Goal: Task Accomplishment & Management: Complete application form

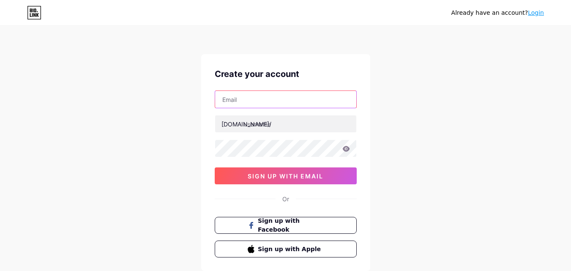
click at [228, 95] on input "text" at bounding box center [285, 99] width 141 height 17
type input "[EMAIL_ADDRESS][DOMAIN_NAME]"
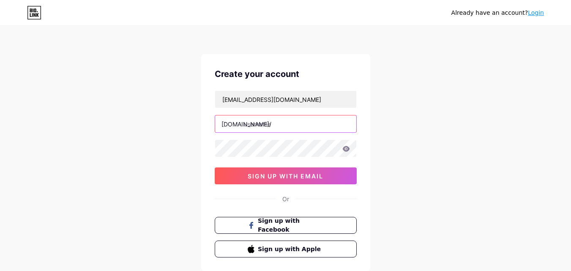
click at [273, 128] on input "text" at bounding box center [285, 123] width 141 height 17
type input "securityindfw"
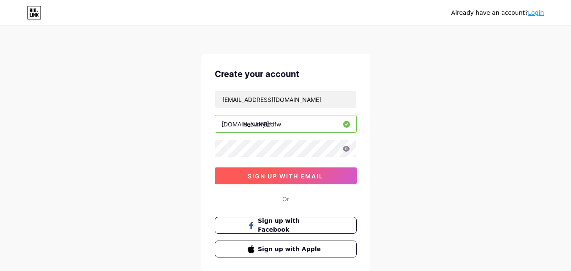
click at [283, 176] on span "sign up with email" at bounding box center [286, 175] width 76 height 7
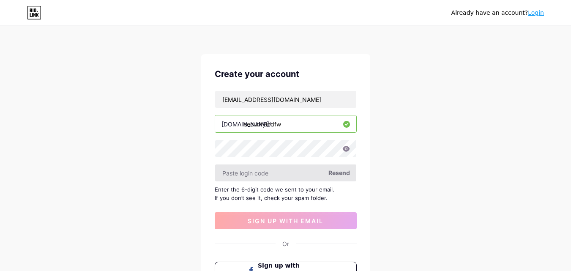
click at [257, 176] on input "text" at bounding box center [285, 172] width 141 height 17
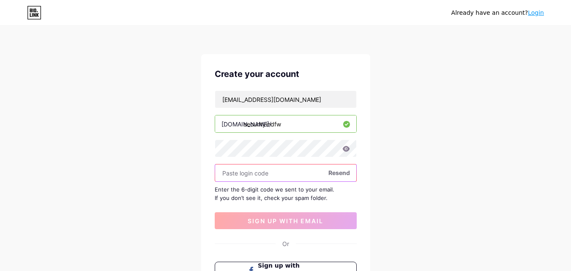
paste input "783446"
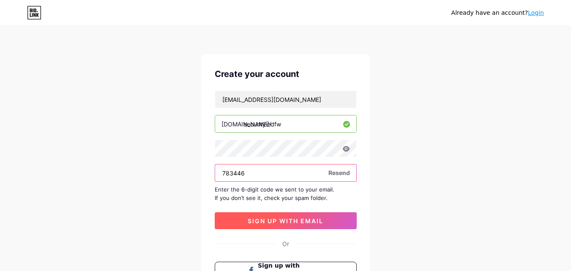
type input "783446"
click at [290, 220] on span "sign up with email" at bounding box center [286, 220] width 76 height 7
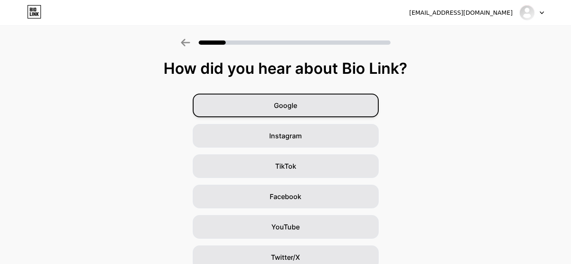
click at [278, 106] on span "Google" at bounding box center [285, 106] width 23 height 10
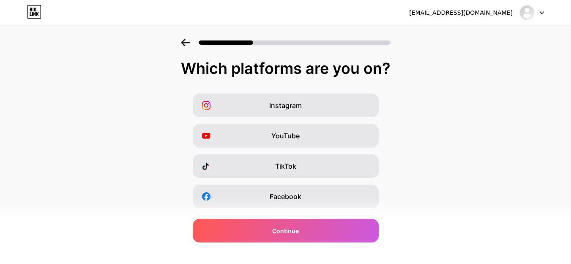
scroll to position [92, 0]
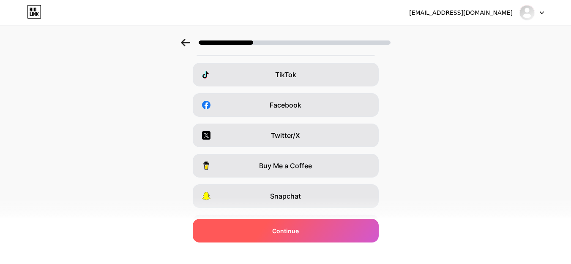
click at [280, 230] on span "Continue" at bounding box center [285, 231] width 27 height 9
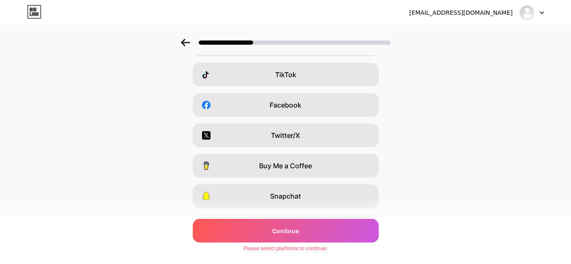
scroll to position [0, 0]
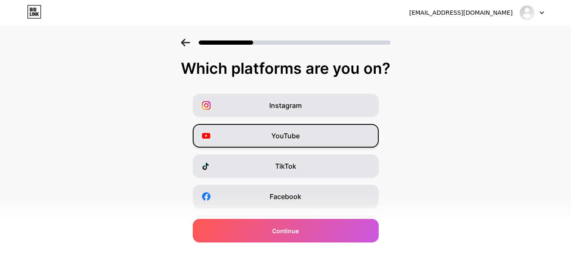
drag, startPoint x: 329, startPoint y: 104, endPoint x: 316, endPoint y: 125, distance: 24.0
click at [328, 103] on div "Instagram" at bounding box center [286, 106] width 186 height 24
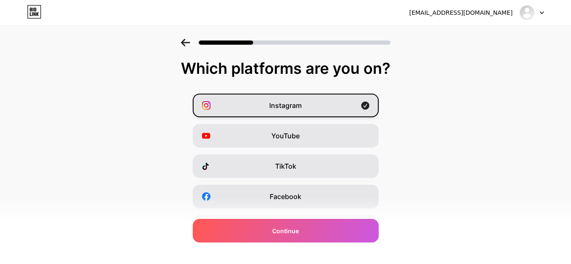
click at [320, 109] on div "Instagram" at bounding box center [286, 106] width 186 height 24
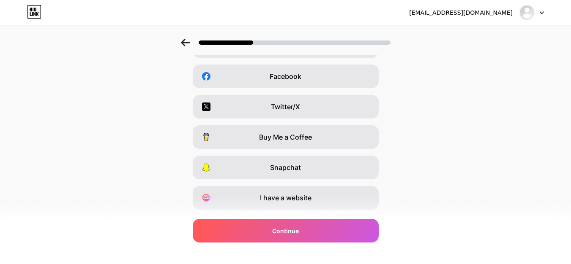
scroll to position [118, 0]
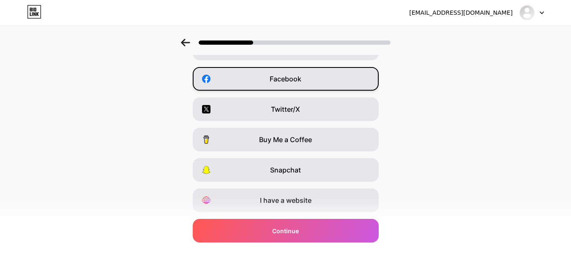
click at [328, 82] on div "Facebook" at bounding box center [286, 79] width 186 height 24
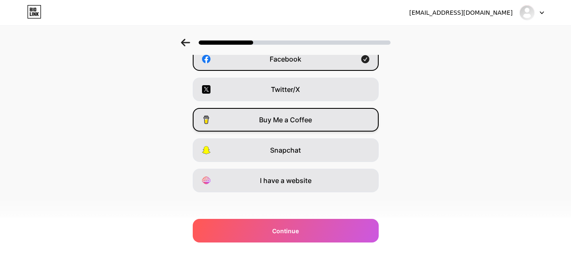
click at [301, 125] on span "Buy Me a Coffee" at bounding box center [285, 120] width 53 height 10
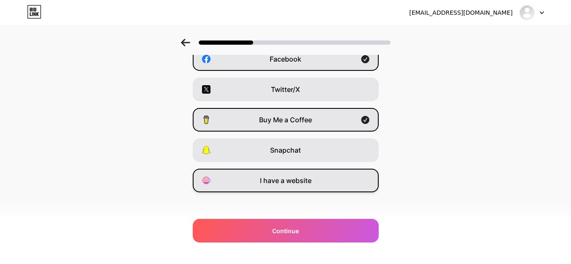
click at [283, 178] on span "I have a website" at bounding box center [286, 181] width 52 height 10
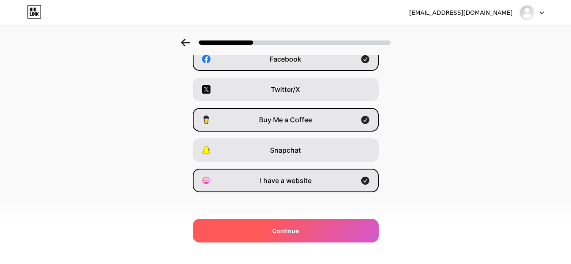
click at [283, 234] on span "Continue" at bounding box center [285, 231] width 27 height 9
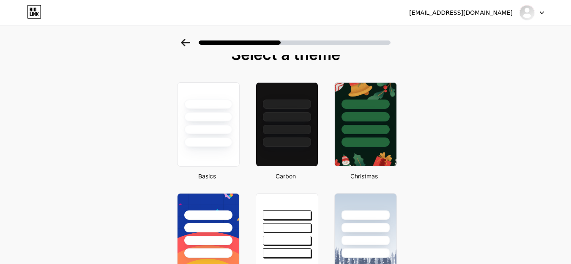
scroll to position [0, 0]
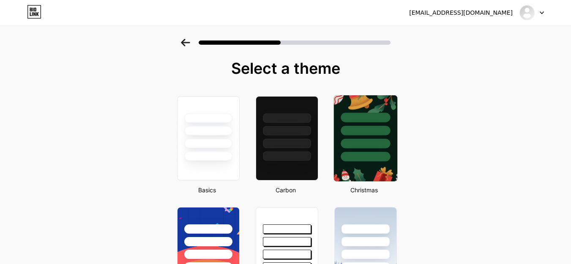
click at [366, 129] on div at bounding box center [364, 131] width 49 height 10
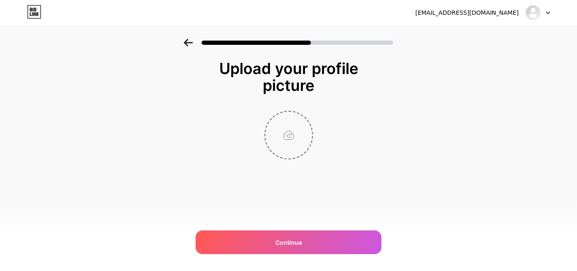
click at [292, 133] on input "file" at bounding box center [288, 135] width 47 height 47
type input "C:\fakepath\Security In DFW Logo (1).png"
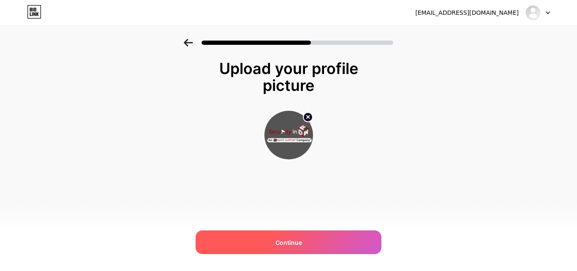
click at [283, 245] on span "Continue" at bounding box center [288, 242] width 27 height 9
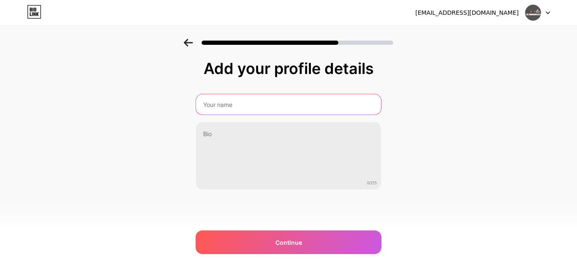
drag, startPoint x: 235, startPoint y: 104, endPoint x: 210, endPoint y: 90, distance: 28.4
click at [235, 104] on input "text" at bounding box center [288, 104] width 185 height 20
type input "Security In [GEOGRAPHIC_DATA]"
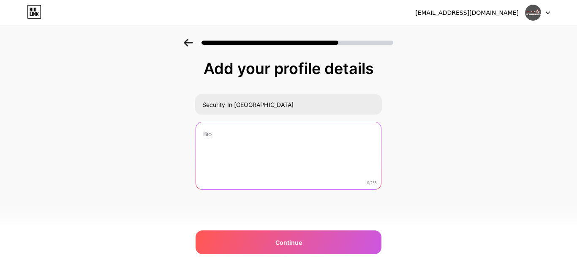
click at [223, 137] on textarea at bounding box center [288, 156] width 185 height 68
paste textarea "Security in [GEOGRAPHIC_DATA] offers top-notch commercial security solutions in…"
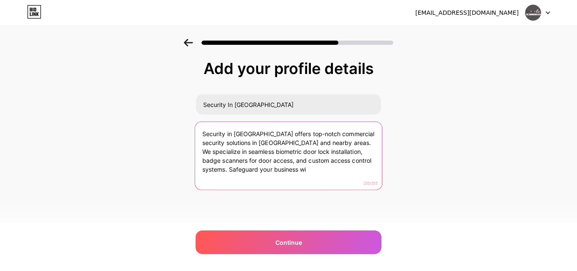
paste textarea "is dedicated to providing the highest level of protection for your property in …"
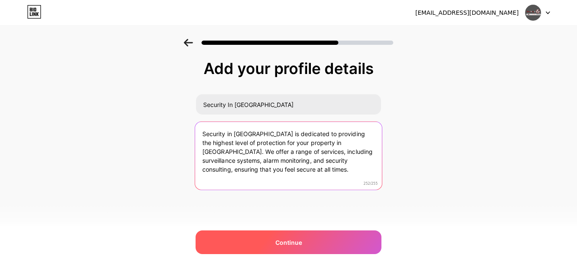
type textarea "Security in [GEOGRAPHIC_DATA] is dedicated to providing the highest level of pr…"
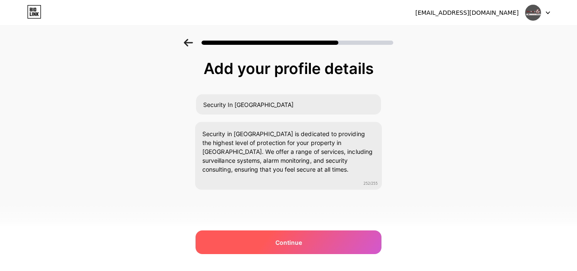
click at [303, 244] on div "Continue" at bounding box center [289, 242] width 186 height 24
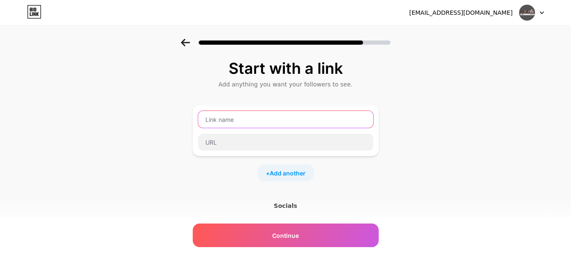
click at [233, 122] on input "text" at bounding box center [285, 119] width 175 height 17
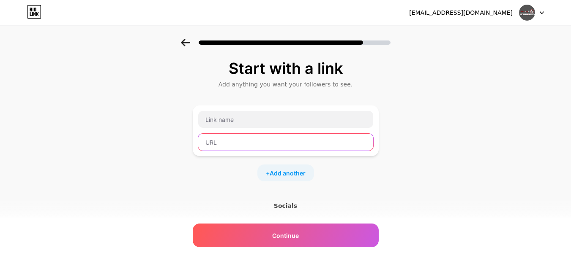
click at [225, 140] on input "text" at bounding box center [285, 142] width 175 height 17
paste input "[URL][DOMAIN_NAME]"
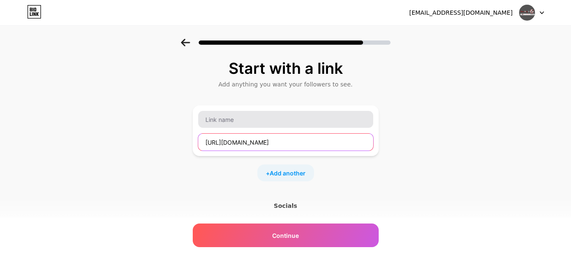
type input "[URL][DOMAIN_NAME]"
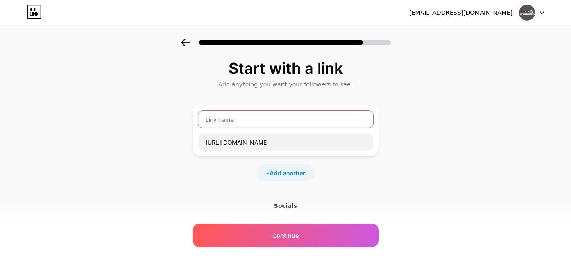
click at [223, 115] on input "text" at bounding box center [285, 119] width 175 height 17
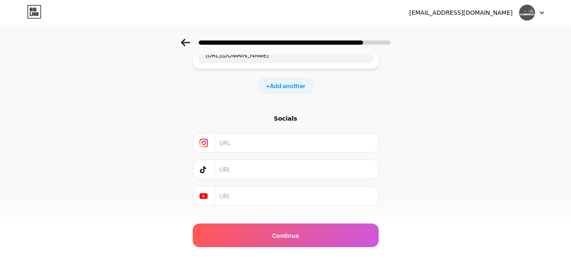
scroll to position [105, 0]
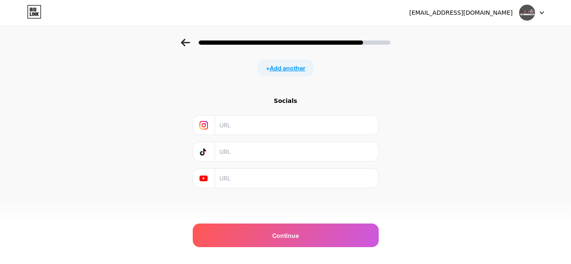
type input "Security in [GEOGRAPHIC_DATA]"
click at [295, 69] on span "Add another" at bounding box center [287, 68] width 36 height 9
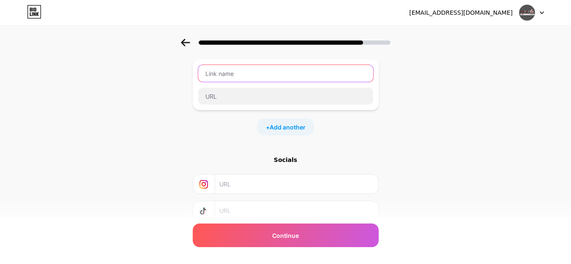
click at [240, 75] on input "text" at bounding box center [285, 73] width 175 height 17
type input "Website"
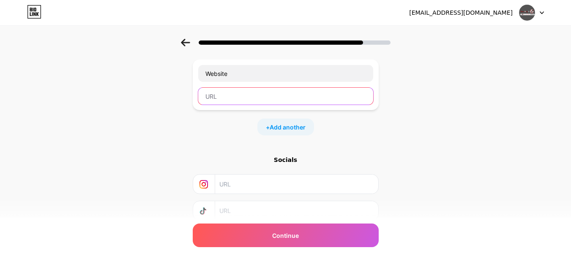
click at [224, 95] on input "text" at bounding box center [285, 96] width 175 height 17
paste input "[URL][DOMAIN_NAME]"
type input "[URL][DOMAIN_NAME]"
click at [288, 131] on span "Add another" at bounding box center [287, 127] width 36 height 9
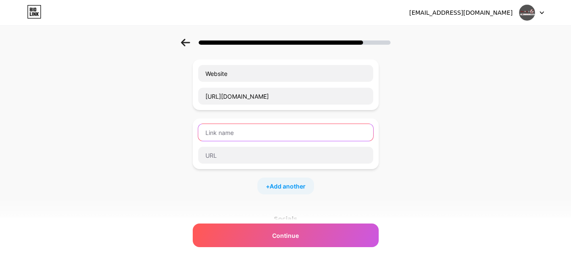
click at [236, 133] on input "text" at bounding box center [285, 132] width 175 height 17
type input "Facebook"
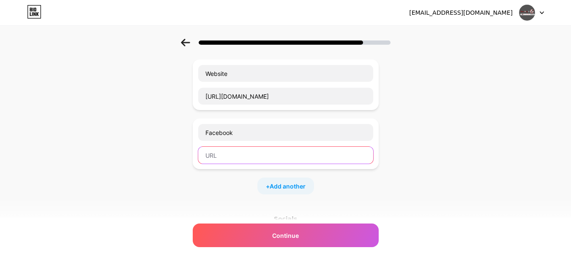
click at [240, 161] on input "text" at bounding box center [285, 155] width 175 height 17
paste input "[URL][DOMAIN_NAME]"
type input "[URL][DOMAIN_NAME]"
click at [278, 183] on span "Add another" at bounding box center [287, 186] width 36 height 9
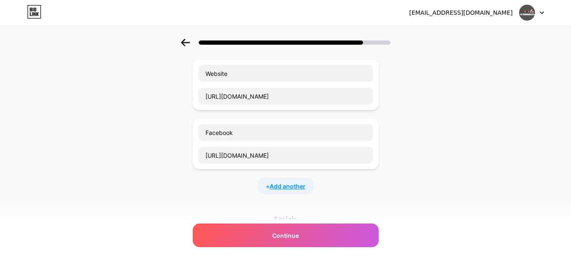
scroll to position [0, 0]
click at [232, 199] on input "text" at bounding box center [285, 191] width 175 height 17
paste input "[URL][DOMAIN_NAME]"
type input "[URL][DOMAIN_NAME]"
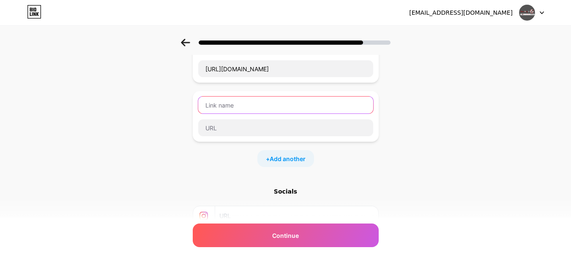
scroll to position [184, 0]
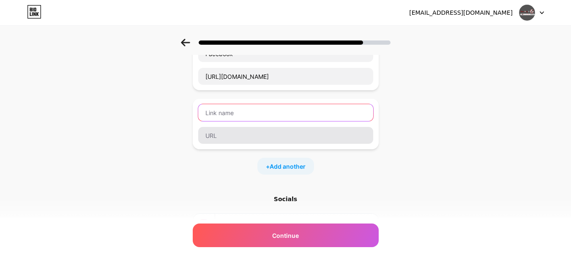
paste input "[URL][DOMAIN_NAME]"
type input "[URL][DOMAIN_NAME]"
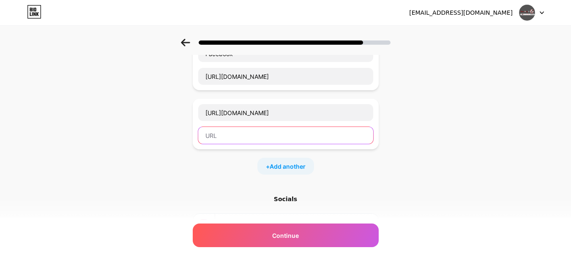
click at [226, 137] on input "text" at bounding box center [285, 135] width 175 height 17
paste input "[URL][DOMAIN_NAME]"
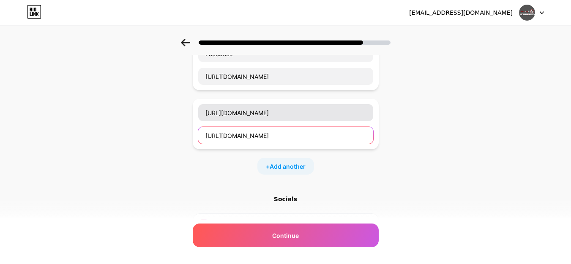
type input "[URL][DOMAIN_NAME]"
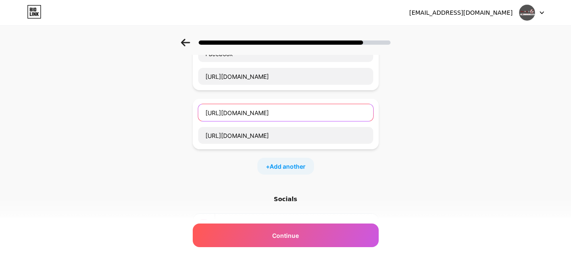
click at [234, 117] on input "[URL][DOMAIN_NAME]" at bounding box center [285, 112] width 175 height 17
type input "Pinterest"
click at [300, 169] on span "Add another" at bounding box center [287, 166] width 36 height 9
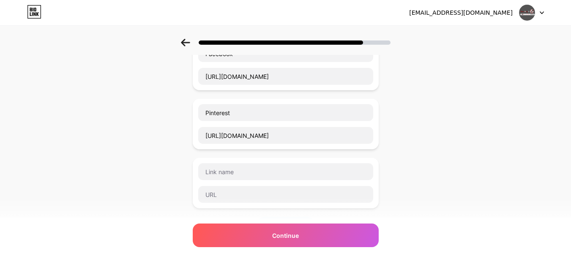
scroll to position [203, 0]
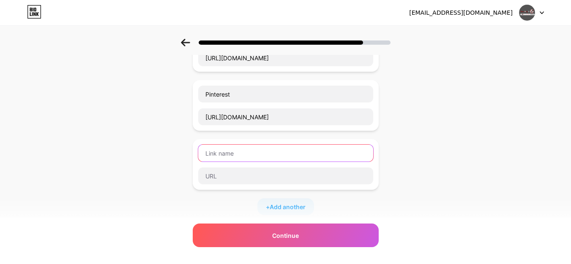
click at [230, 151] on input "text" at bounding box center [285, 153] width 175 height 17
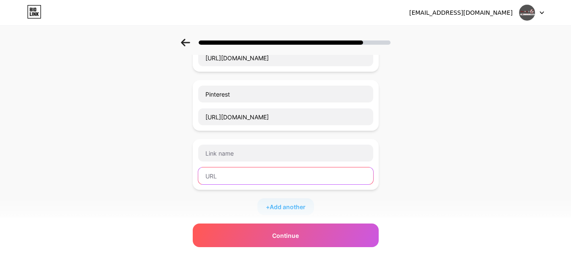
click at [223, 175] on input "text" at bounding box center [285, 176] width 175 height 17
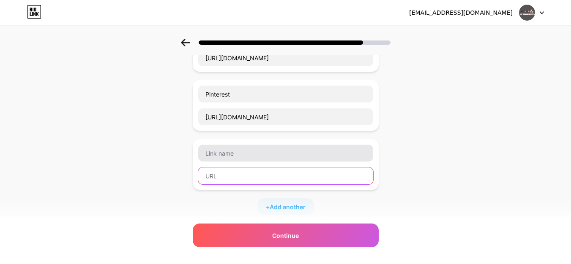
paste input "[URL][DOMAIN_NAME]"
type input "[URL][DOMAIN_NAME]"
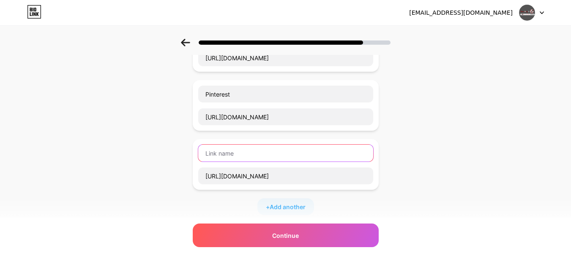
click at [228, 154] on input "text" at bounding box center [285, 153] width 175 height 17
type input "Map"
type input "Location"
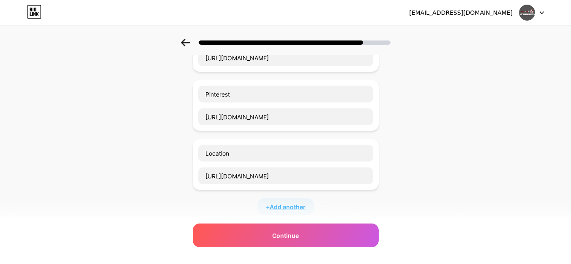
click at [284, 210] on span "Add another" at bounding box center [287, 207] width 36 height 9
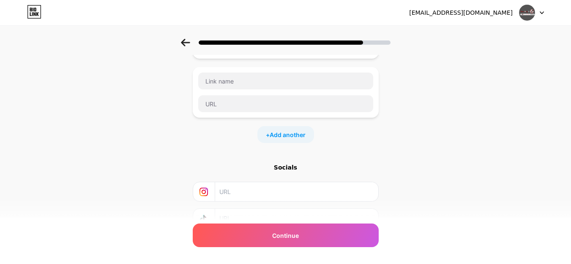
scroll to position [325, 0]
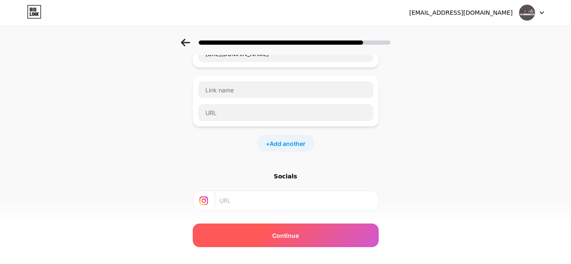
click at [305, 239] on div "Continue" at bounding box center [286, 236] width 186 height 24
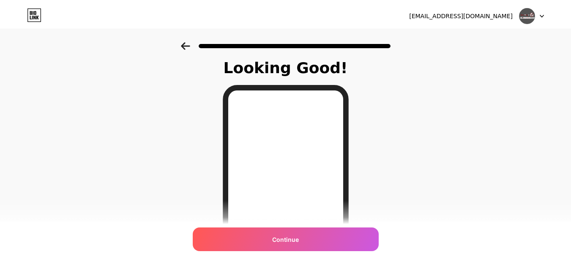
scroll to position [0, 0]
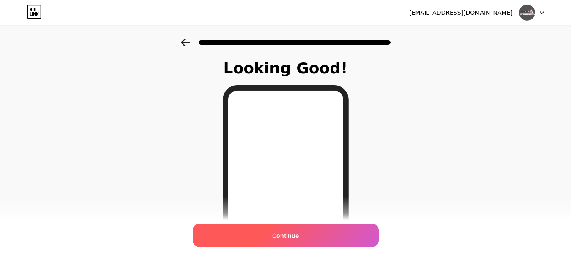
click at [281, 228] on div "Continue" at bounding box center [286, 236] width 186 height 24
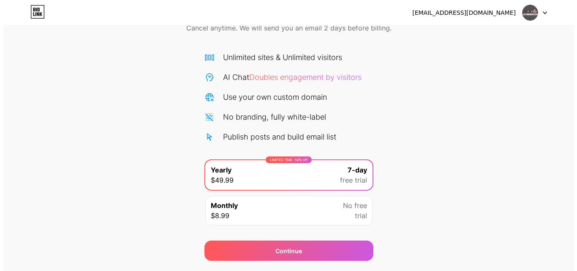
scroll to position [69, 0]
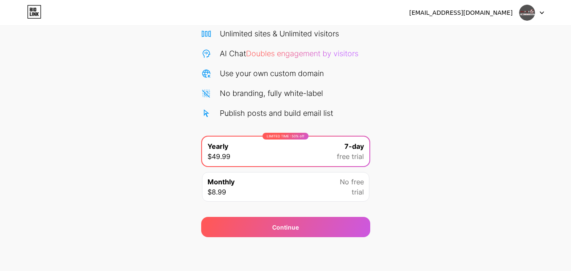
click at [278, 189] on div "Monthly $8.99 No free trial" at bounding box center [285, 187] width 167 height 30
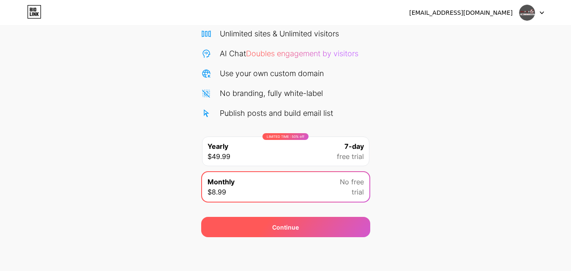
click at [299, 226] on div "Continue" at bounding box center [285, 227] width 169 height 20
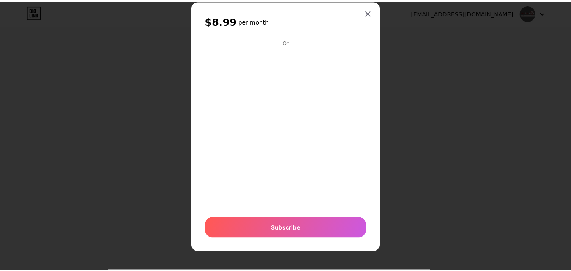
scroll to position [0, 0]
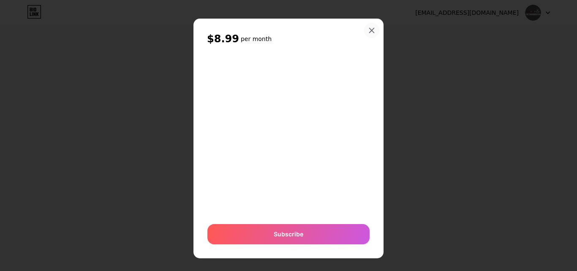
click at [369, 34] on div at bounding box center [371, 30] width 15 height 15
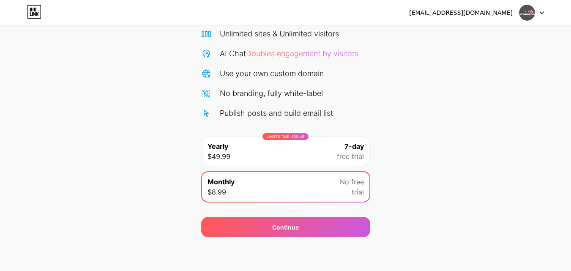
click at [408, 147] on div "Start your 7 day free trial Cancel anytime. We will send you an email 2 days be…" at bounding box center [285, 103] width 571 height 267
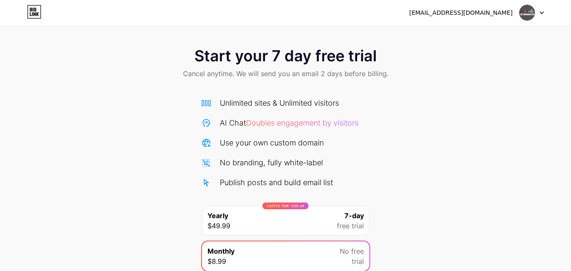
click at [539, 12] on icon at bounding box center [541, 12] width 4 height 3
click at [475, 125] on div "Start your 7 day free trial Cancel anytime. We will send you an email 2 days be…" at bounding box center [285, 172] width 571 height 267
click at [452, 14] on div "[EMAIL_ADDRESS][DOMAIN_NAME]" at bounding box center [460, 12] width 103 height 9
click at [248, 100] on div "Unlimited sites & Unlimited visitors" at bounding box center [279, 102] width 119 height 11
click at [294, 117] on div "AI Chat Doubles engagement by visitors" at bounding box center [289, 122] width 139 height 11
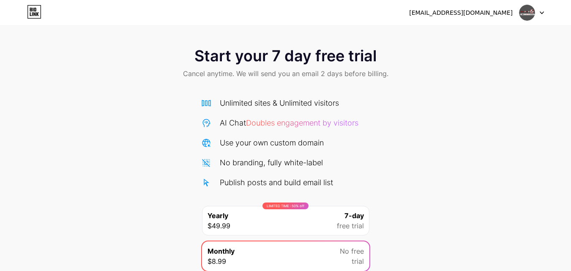
click at [294, 119] on span "Doubles engagement by visitors" at bounding box center [302, 122] width 112 height 9
click at [294, 120] on span "Doubles engagement by visitors" at bounding box center [302, 122] width 112 height 9
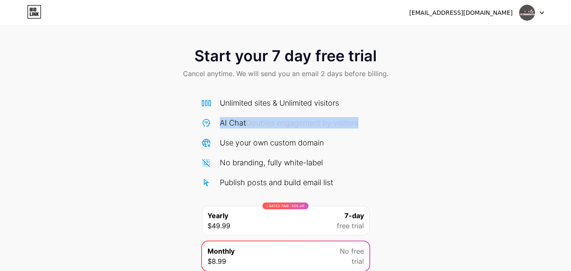
click at [294, 120] on span "Doubles engagement by visitors" at bounding box center [302, 122] width 112 height 9
click at [296, 118] on div "AI Chat Doubles engagement by visitors" at bounding box center [289, 122] width 139 height 11
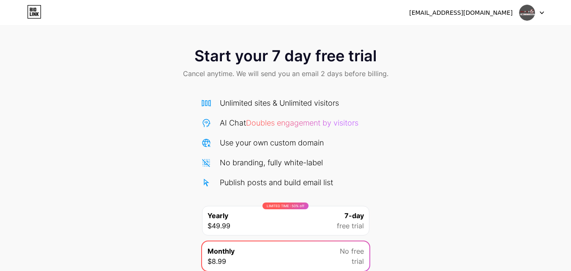
drag, startPoint x: 332, startPoint y: 96, endPoint x: 370, endPoint y: 103, distance: 38.6
click at [339, 102] on div "Unlimited sites & Unlimited visitors AI Chat Doubles engagement by visitors Use…" at bounding box center [285, 182] width 169 height 187
click at [377, 97] on div "Start your 7 day free trial Cancel anytime. We will send you an email 2 days be…" at bounding box center [285, 172] width 571 height 267
click at [381, 95] on div "Start your 7 day free trial Cancel anytime. We will send you an email 2 days be…" at bounding box center [285, 172] width 571 height 267
click at [539, 14] on icon at bounding box center [541, 12] width 4 height 3
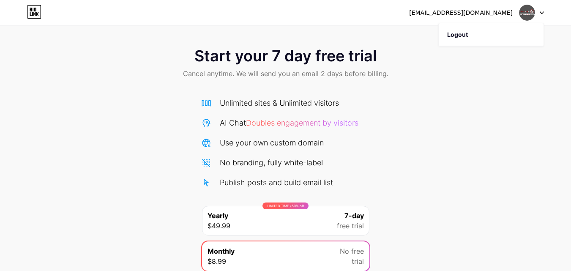
click at [479, 12] on div "[EMAIL_ADDRESS][DOMAIN_NAME]" at bounding box center [460, 12] width 103 height 9
click at [359, 49] on span "Start your 7 day free trial" at bounding box center [285, 55] width 182 height 17
click at [32, 10] on icon at bounding box center [34, 12] width 14 height 14
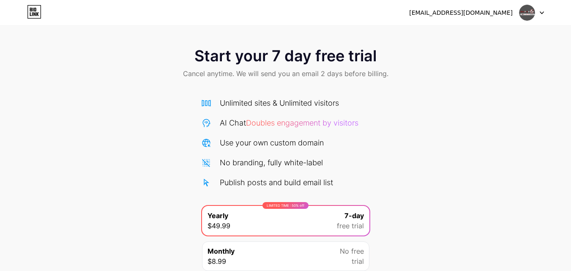
click at [28, 13] on icon at bounding box center [34, 12] width 14 height 14
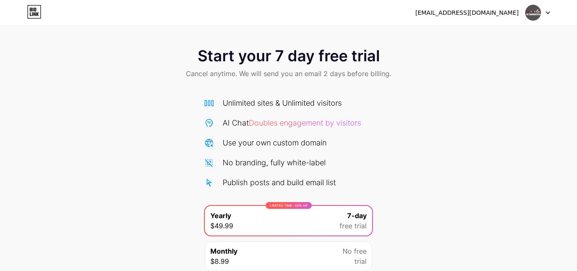
click at [28, 13] on html "[EMAIL_ADDRESS][DOMAIN_NAME] Logout Link Copied Start your 7 day free trial Can…" at bounding box center [288, 170] width 577 height 340
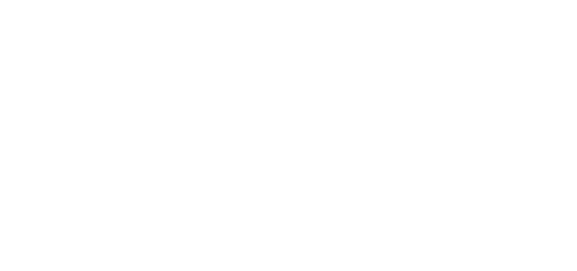
click at [28, 0] on html at bounding box center [288, 0] width 577 height 0
click at [28, 13] on icon at bounding box center [34, 12] width 14 height 14
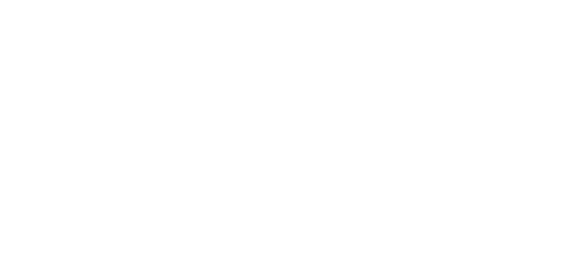
click at [28, 0] on html at bounding box center [288, 0] width 577 height 0
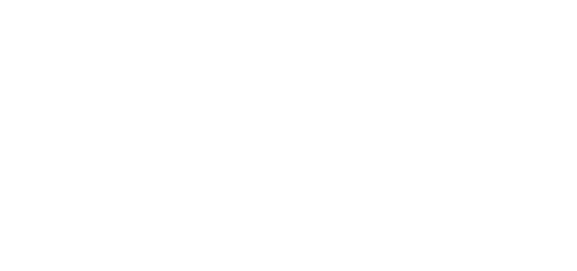
click at [28, 0] on html at bounding box center [288, 0] width 577 height 0
click at [28, 13] on html "[EMAIL_ADDRESS][DOMAIN_NAME] Logout Link Copied Start your 7 day free trial Can…" at bounding box center [288, 135] width 577 height 271
click at [28, 13] on icon at bounding box center [34, 12] width 14 height 14
click at [28, 13] on html "[EMAIL_ADDRESS][DOMAIN_NAME] Logout Link Copied Start your 7 day free trial Can…" at bounding box center [288, 135] width 577 height 271
click at [528, 0] on html at bounding box center [288, 0] width 577 height 0
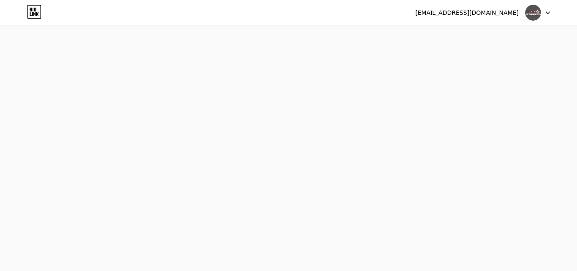
click at [528, 13] on img at bounding box center [533, 13] width 16 height 16
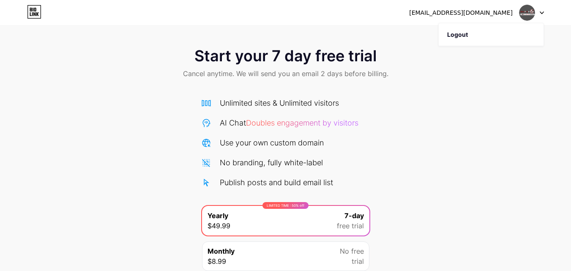
click at [528, 13] on img at bounding box center [527, 13] width 16 height 16
click at [458, 37] on li "Logout" at bounding box center [490, 34] width 105 height 23
